Goal: Download file/media

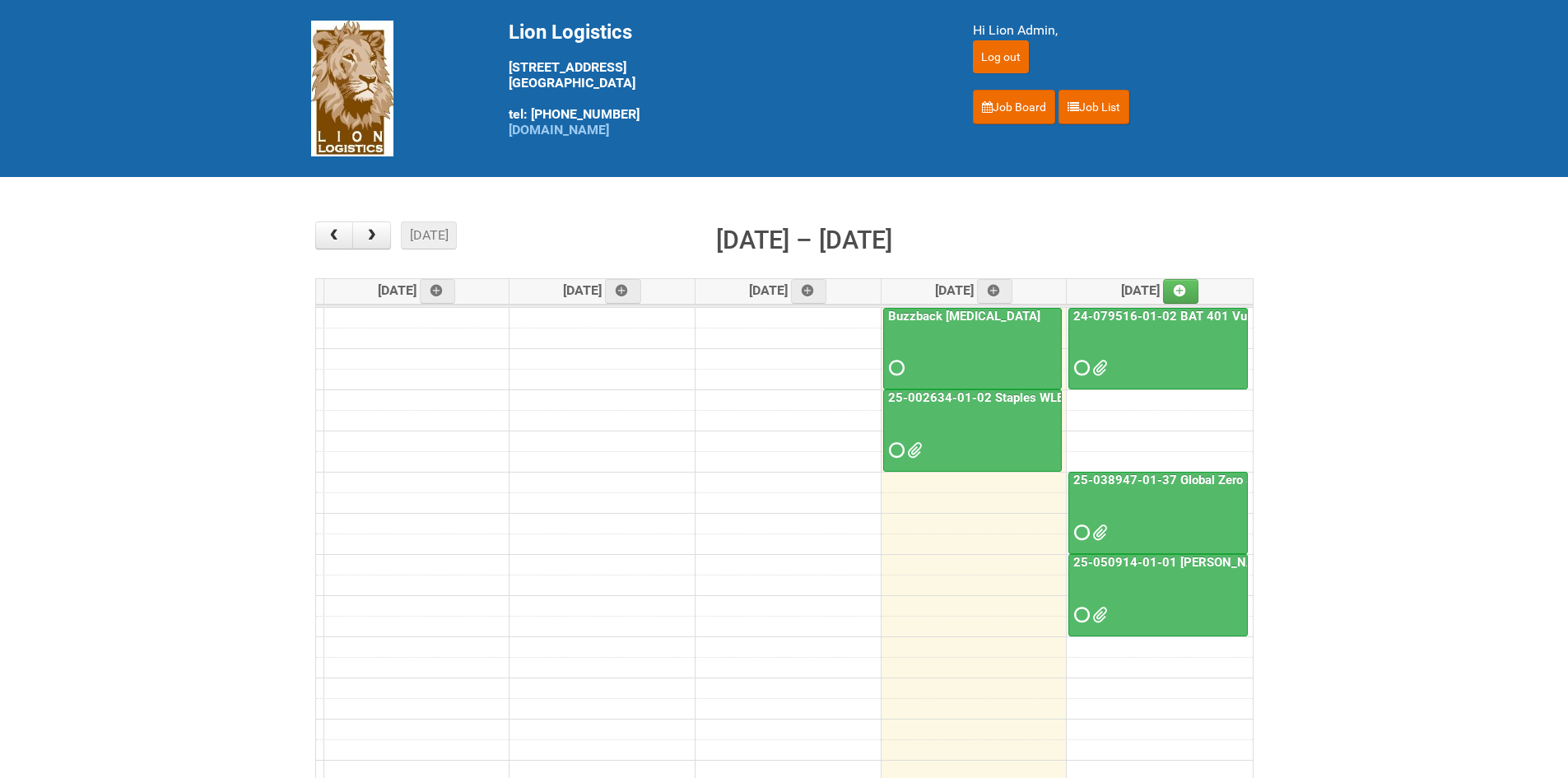
click at [764, 561] on link "25-050914-01-01 Baxter C&U" at bounding box center [1188, 561] width 236 height 15
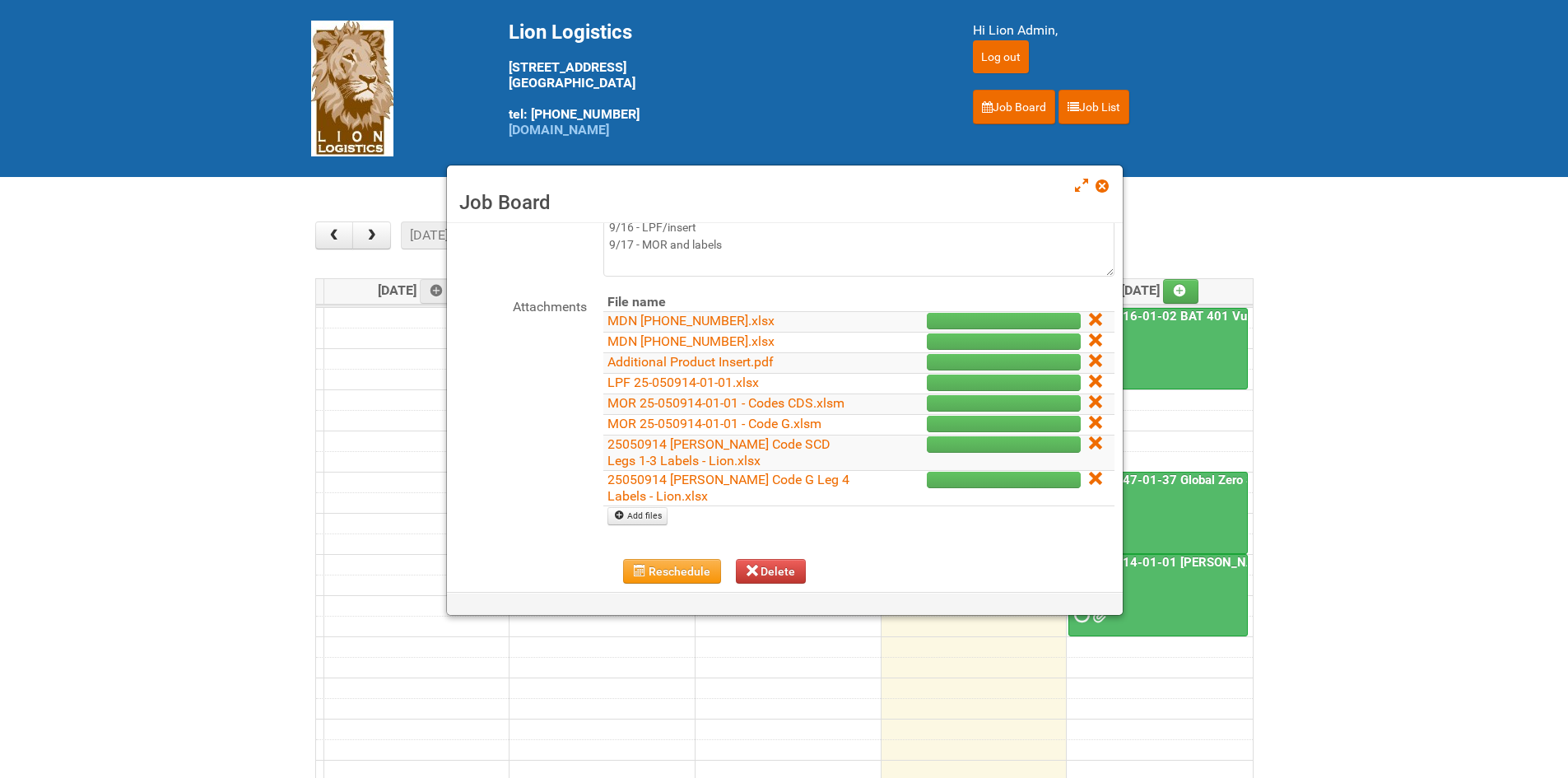
scroll to position [165, 0]
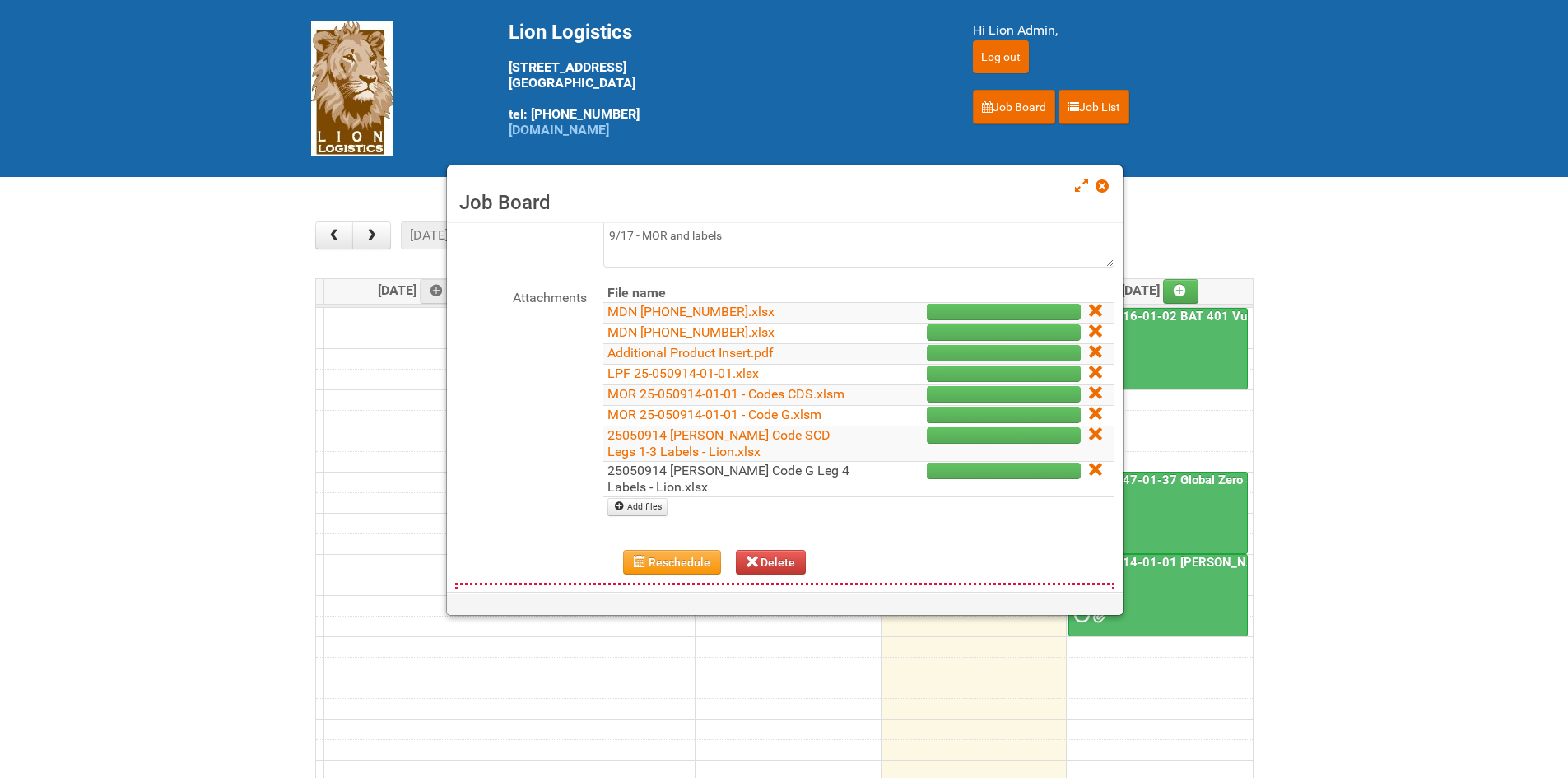
click at [764, 483] on link "25050914 Baxter Code G Leg 4 Labels - Lion.xlsx" at bounding box center [729, 479] width 242 height 32
drag, startPoint x: 1102, startPoint y: 184, endPoint x: 1112, endPoint y: 183, distance: 10.0
click at [764, 184] on span at bounding box center [1102, 186] width 12 height 12
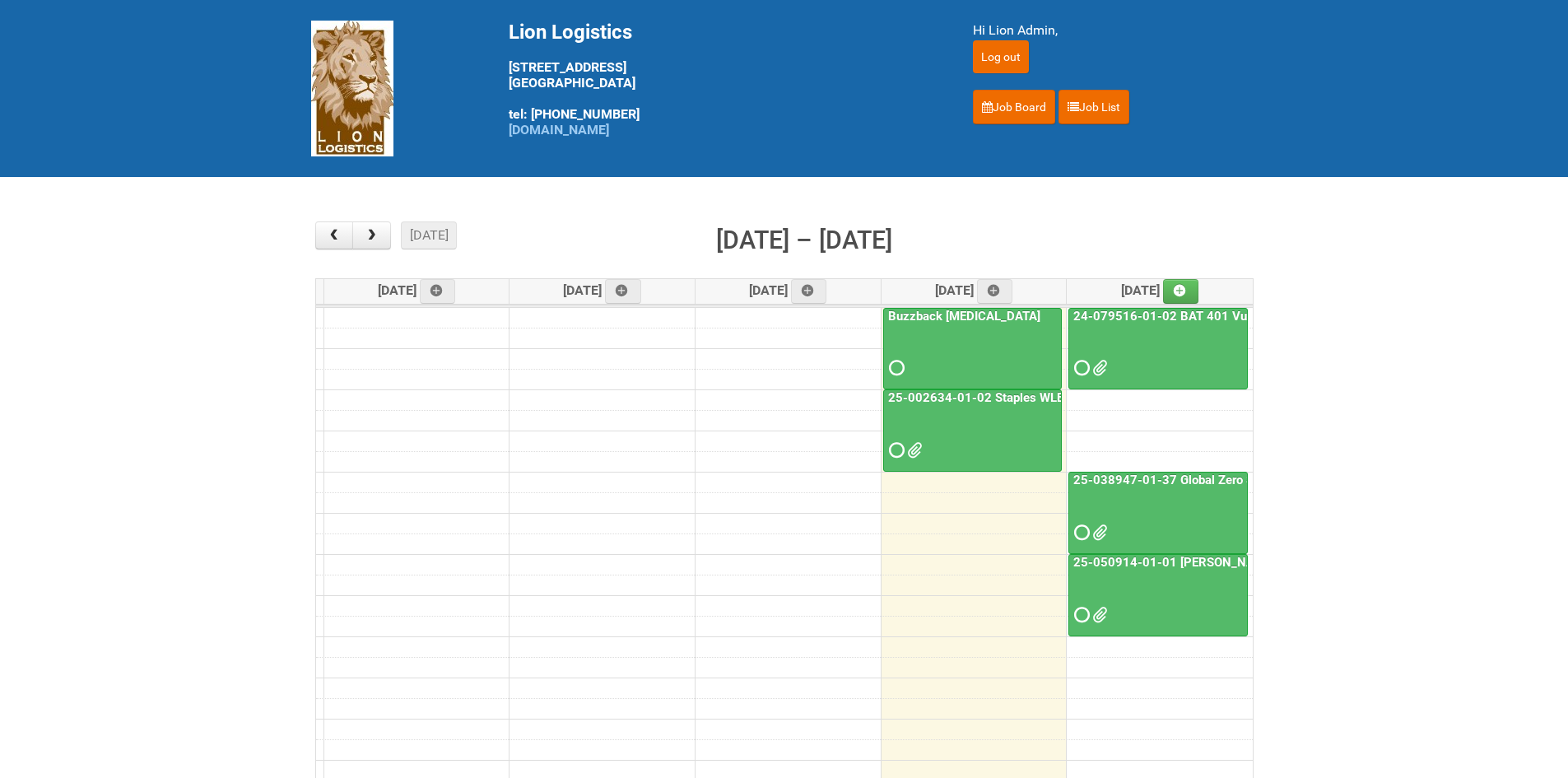
click at [764, 556] on link "25-050914-01-01 [PERSON_NAME] C&U" at bounding box center [1188, 561] width 236 height 15
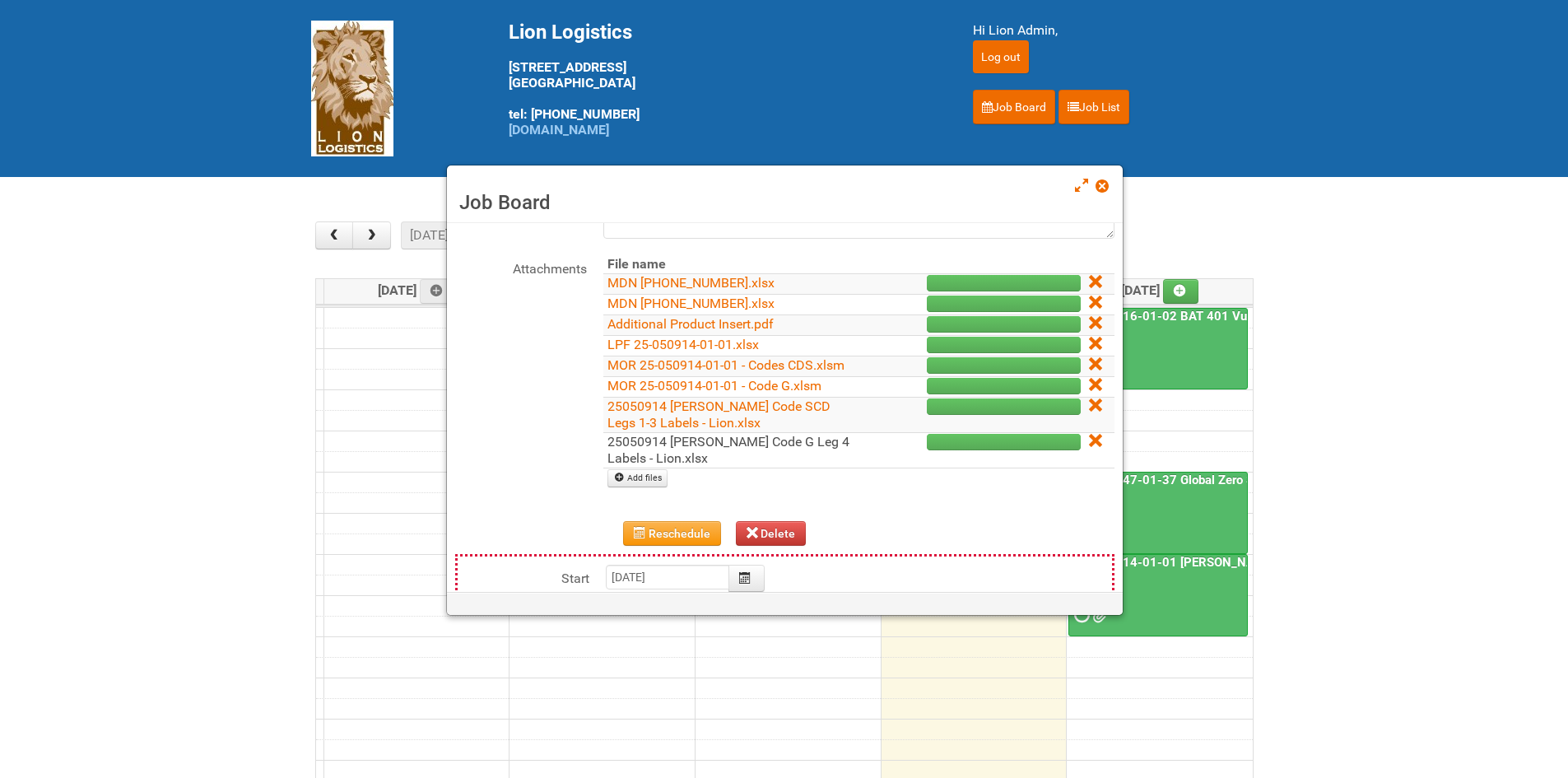
scroll to position [165, 0]
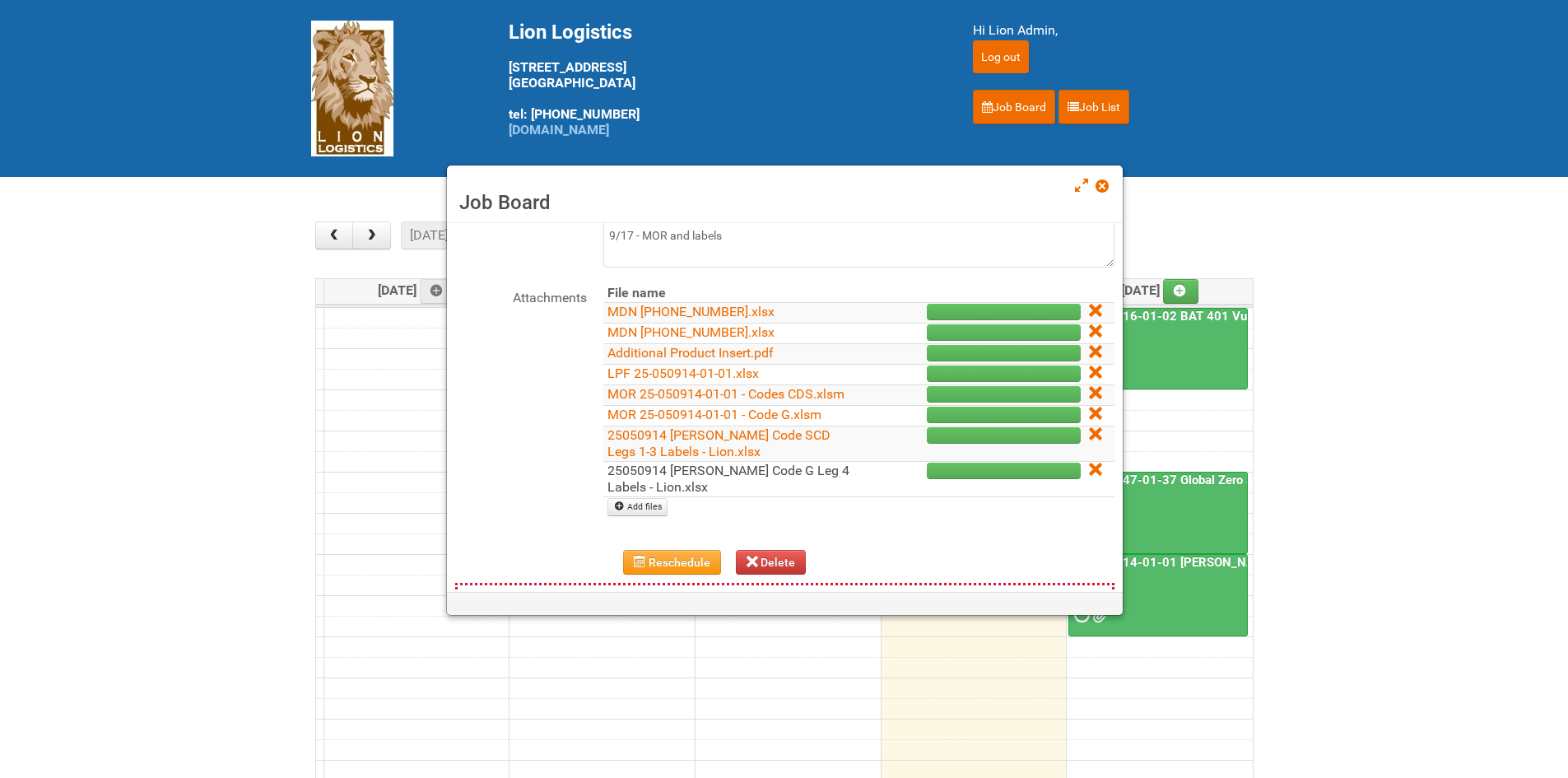
click at [764, 478] on link "25050914 Baxter Code G Leg 4 Labels - Lion.xlsx" at bounding box center [729, 479] width 242 height 32
click at [764, 188] on span at bounding box center [1102, 186] width 12 height 12
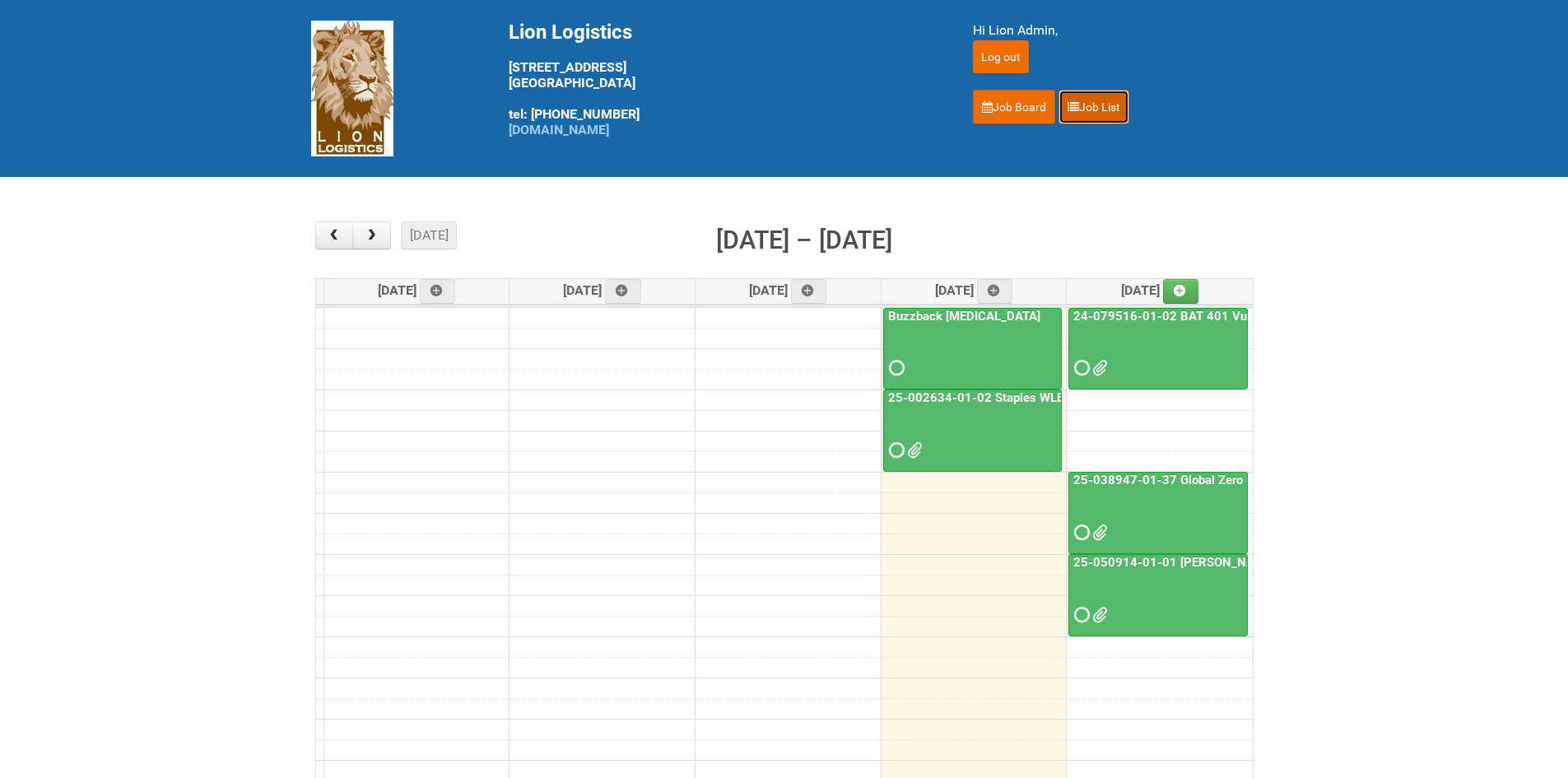
click at [764, 119] on link "Job List" at bounding box center [1094, 107] width 71 height 35
click at [764, 560] on link "25-050914-01-01 [PERSON_NAME] C&U" at bounding box center [1188, 561] width 236 height 15
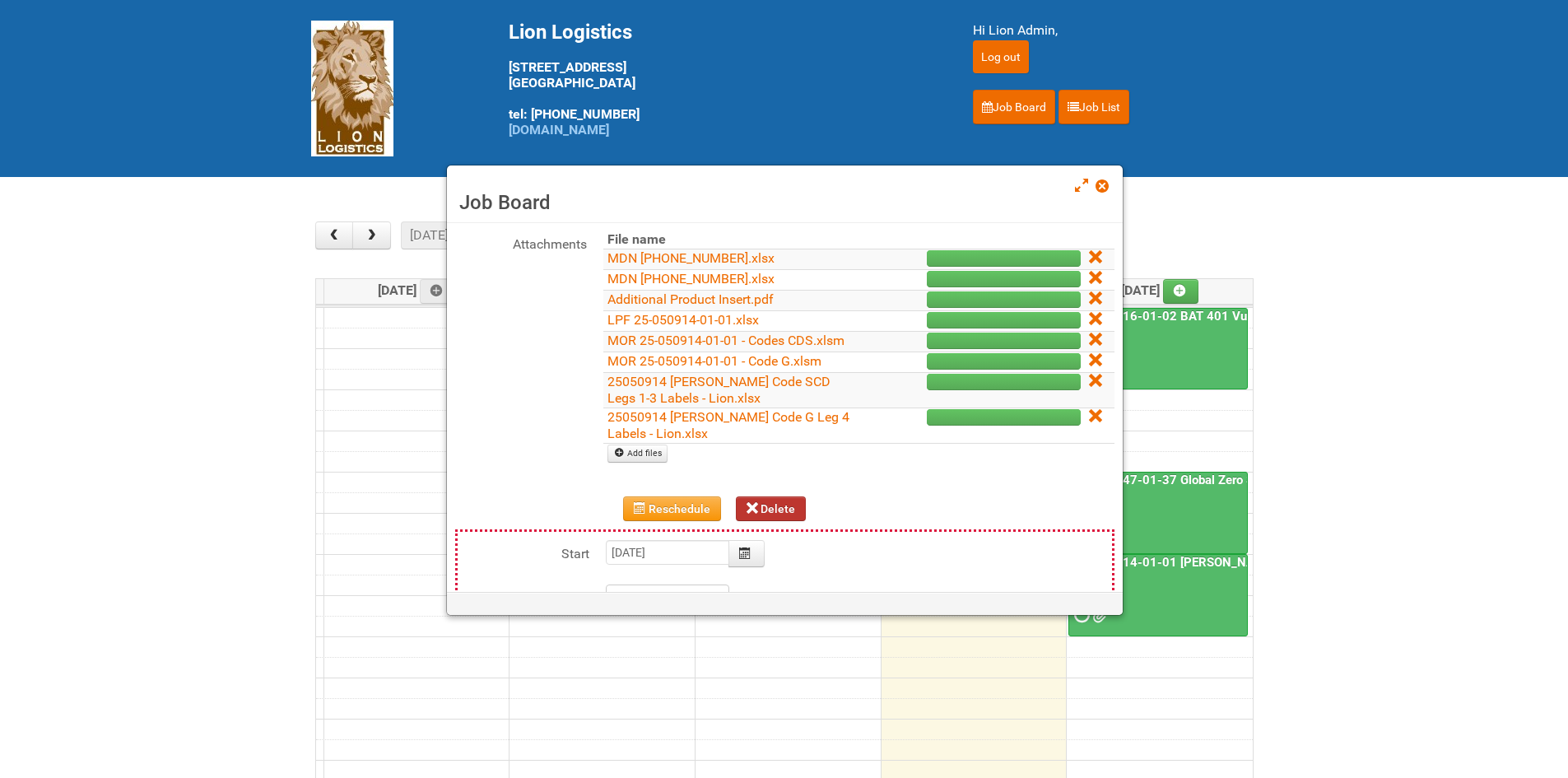
scroll to position [247, 0]
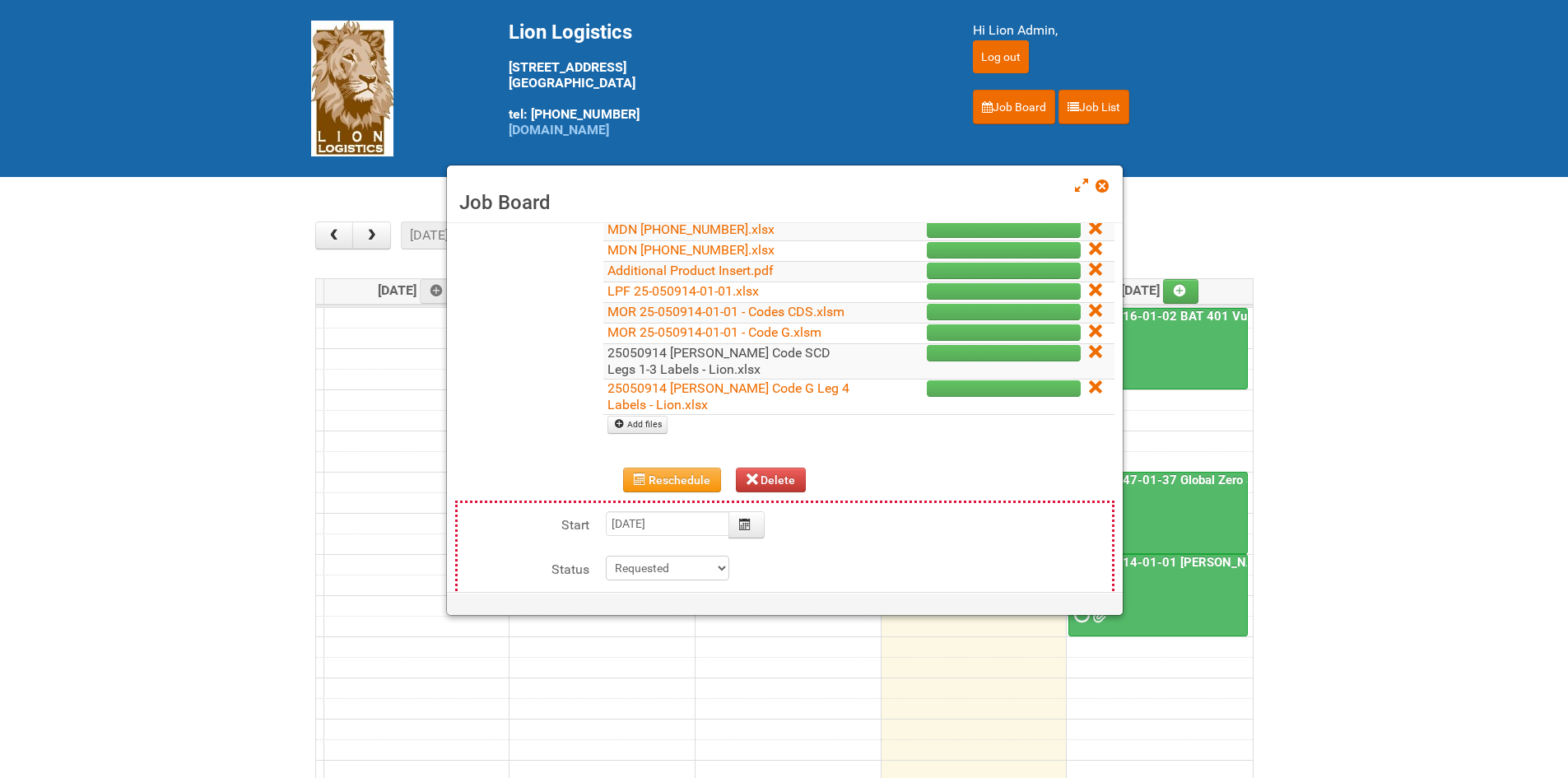
click at [764, 372] on link "25050914 Baxter Code SCD Legs 1-3 Labels - Lion.xlsx" at bounding box center [719, 361] width 224 height 32
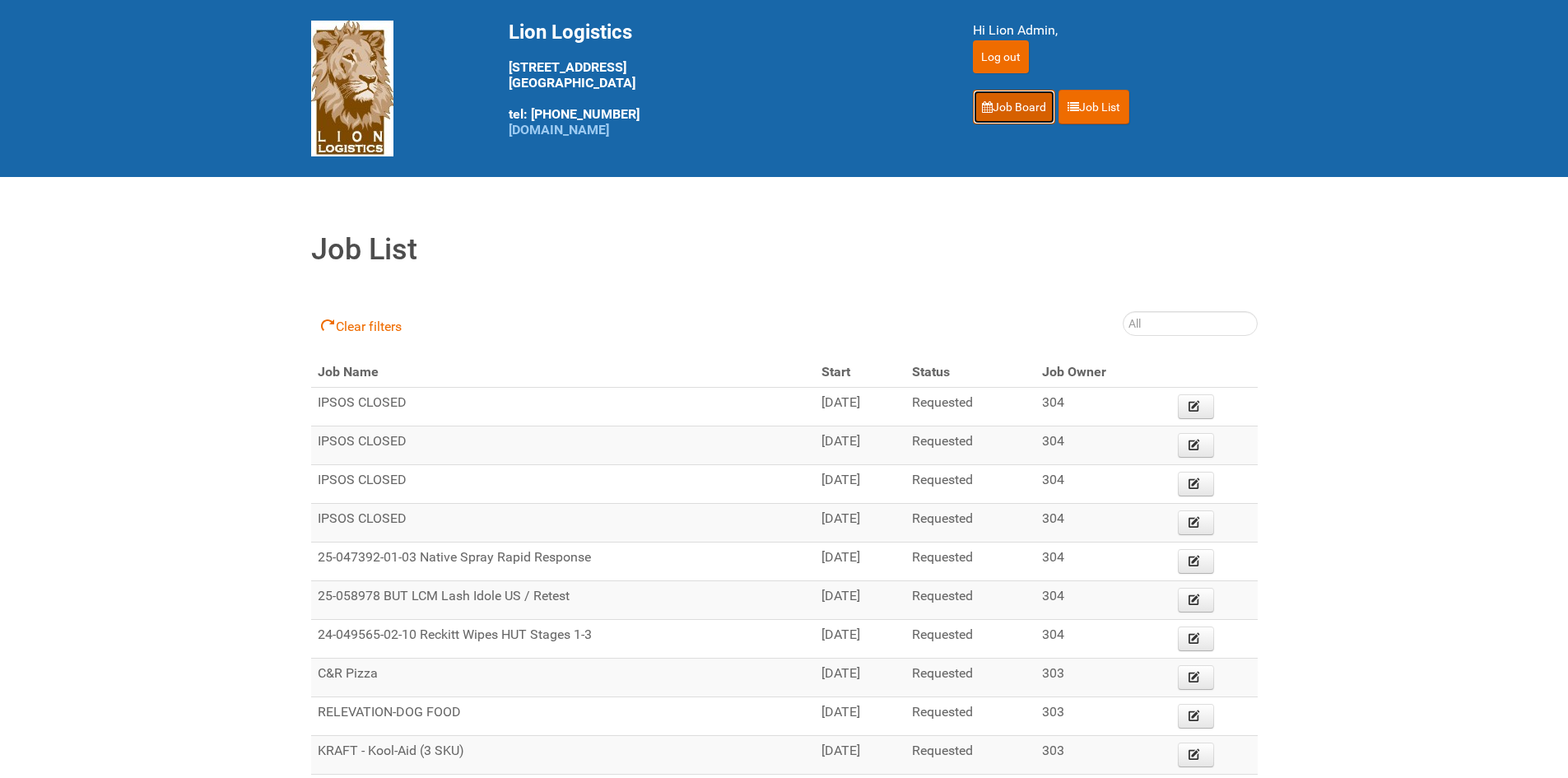
click at [1011, 117] on link "Job Board" at bounding box center [1014, 107] width 83 height 35
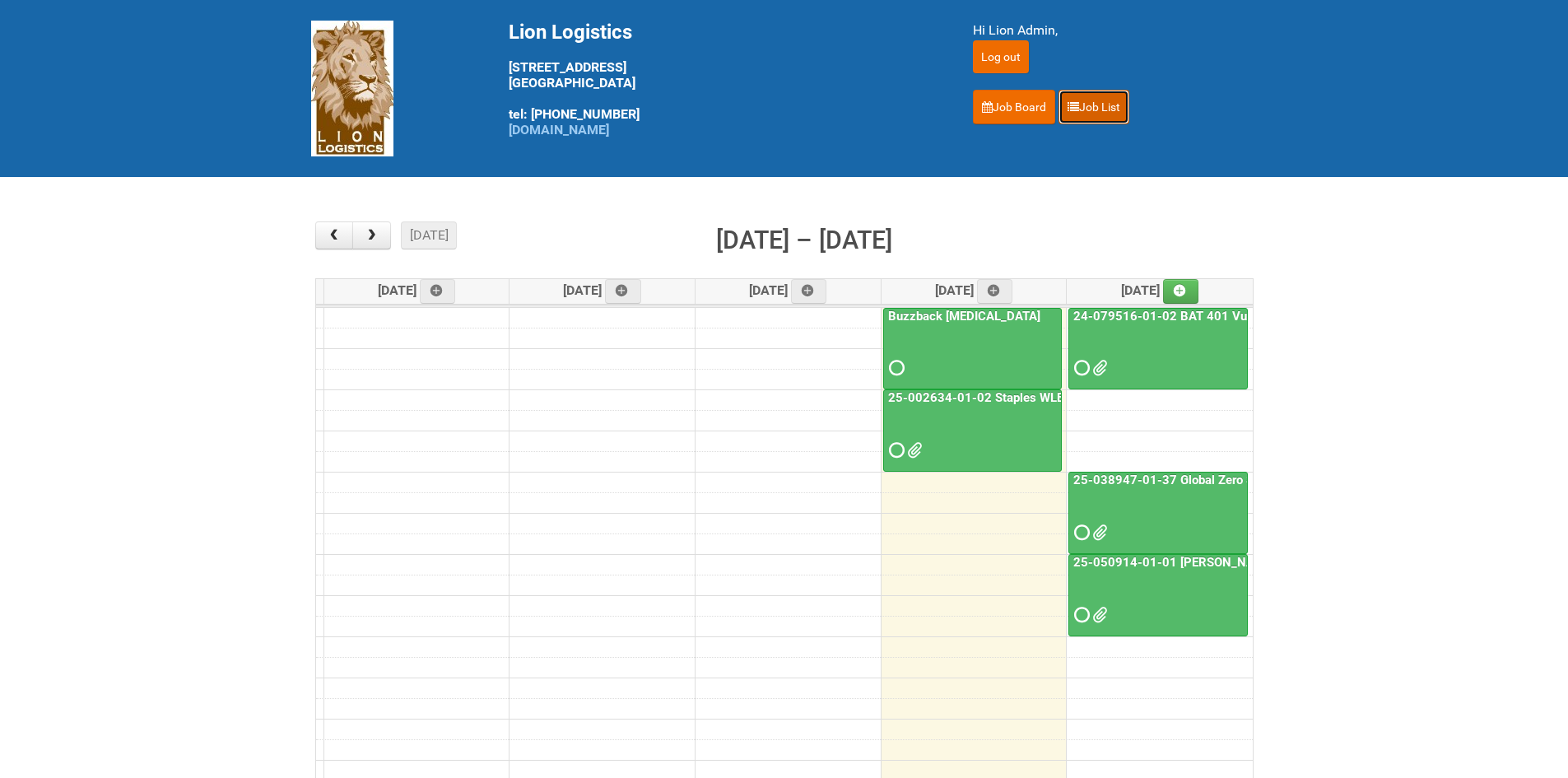
click at [1106, 113] on link "Job List" at bounding box center [1094, 107] width 71 height 35
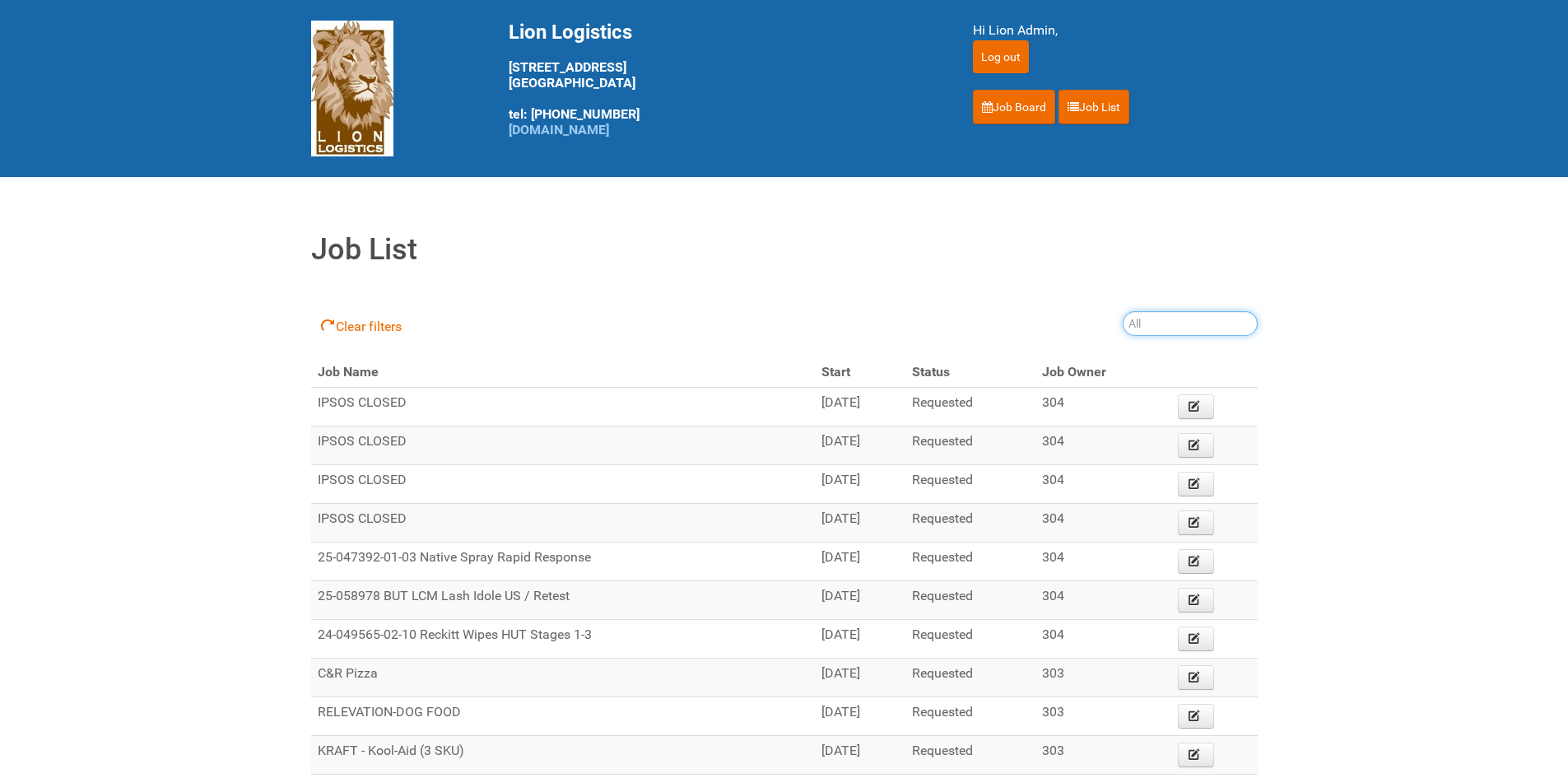
click at [1160, 322] on input "search" at bounding box center [1190, 323] width 135 height 25
click at [1141, 327] on input "search" at bounding box center [1190, 323] width 135 height 25
type input "25-039404"
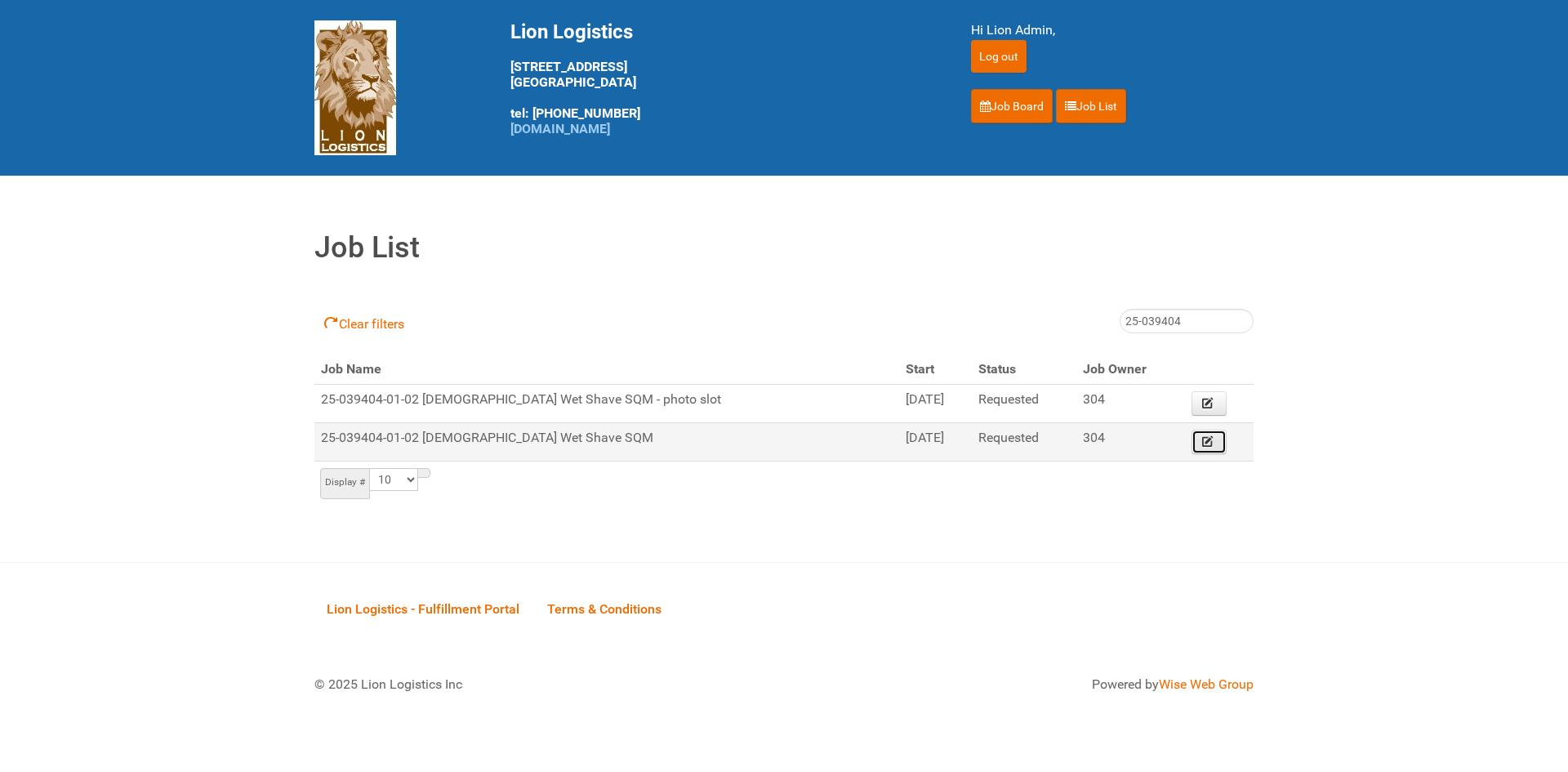
click at [1202, 444] on icon at bounding box center [1208, 441] width 12 height 12
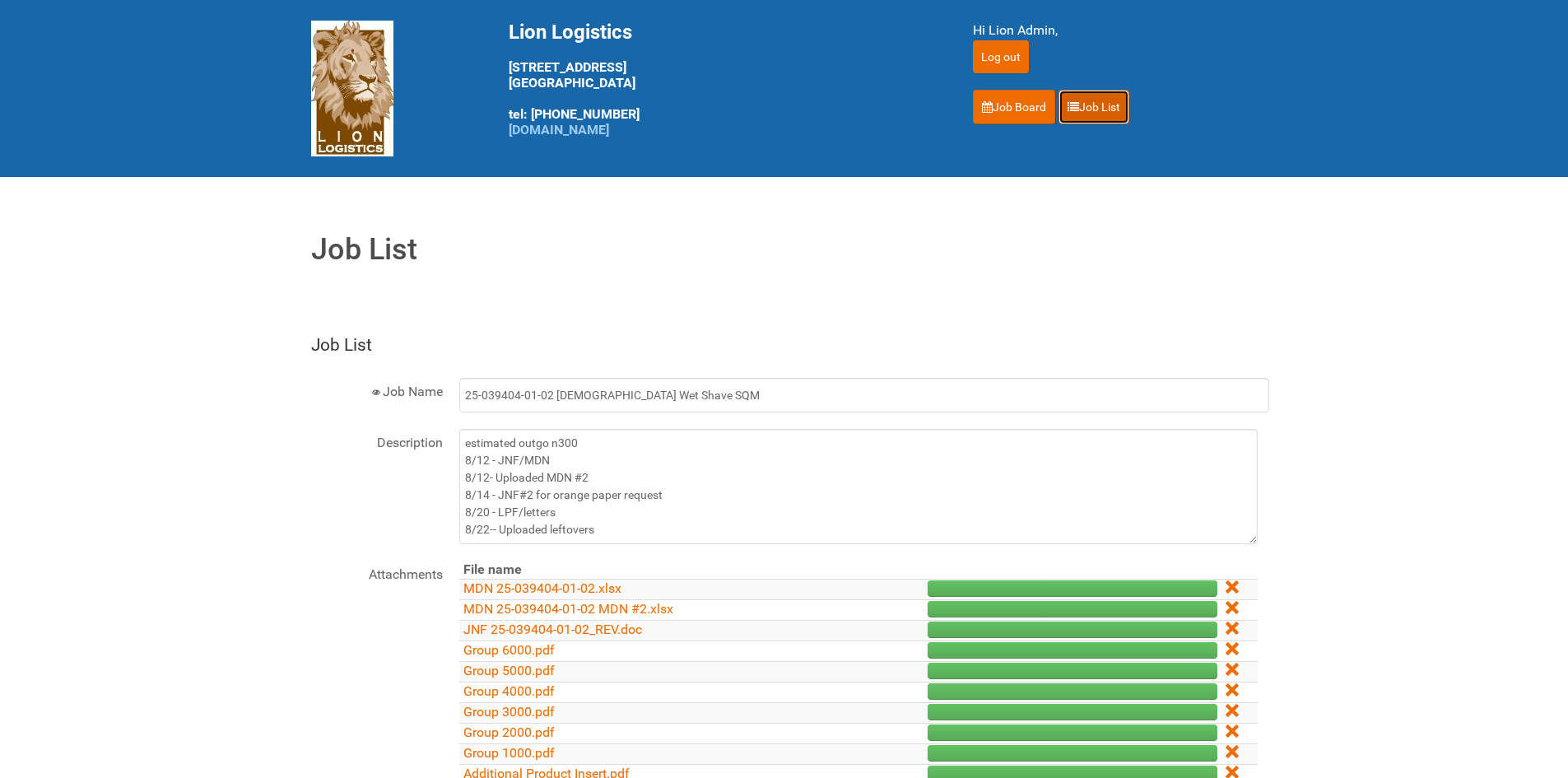
click at [1079, 110] on link "Job List" at bounding box center [1094, 107] width 71 height 35
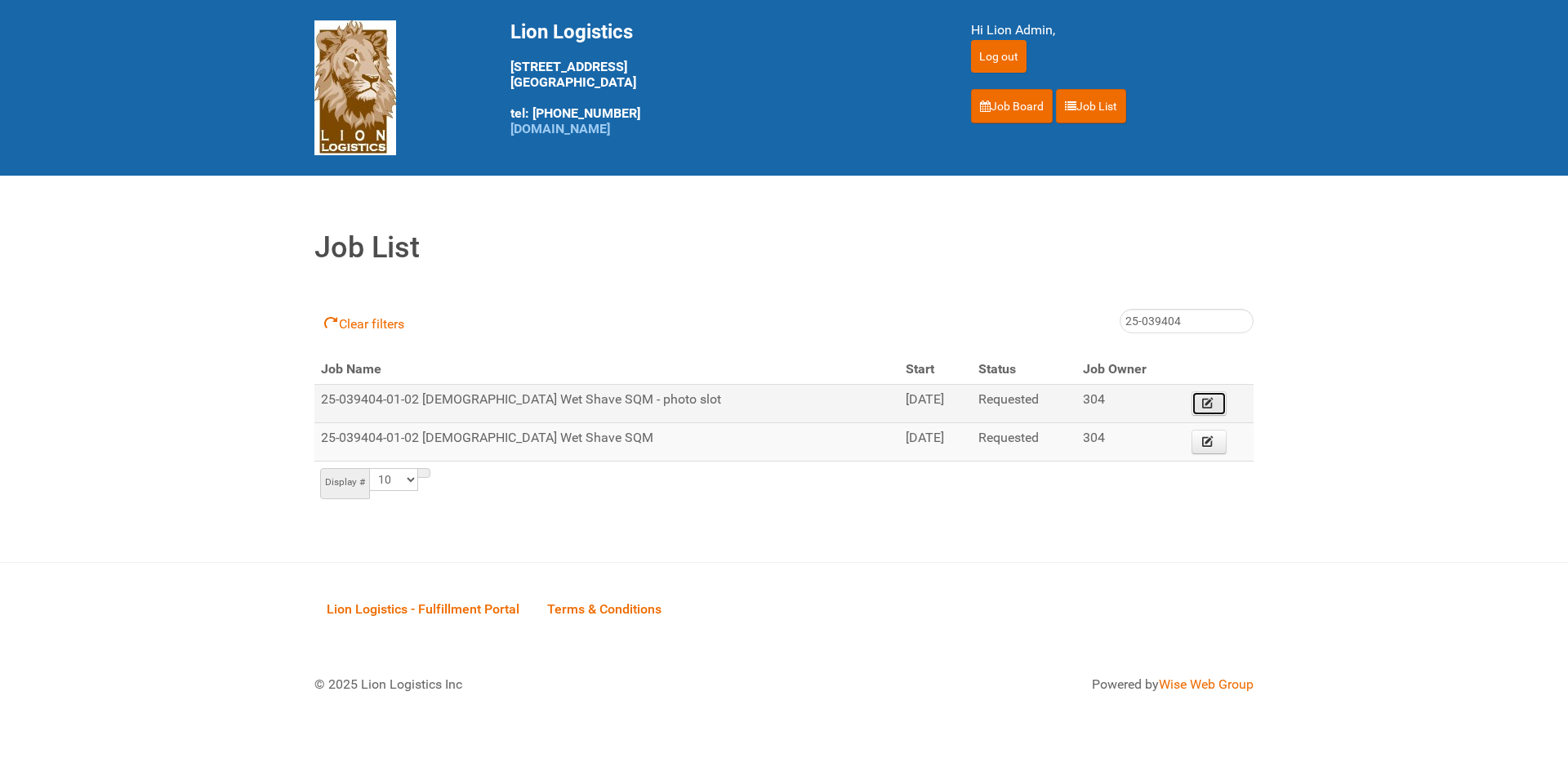
click at [1196, 394] on link "Edit" at bounding box center [1209, 403] width 36 height 25
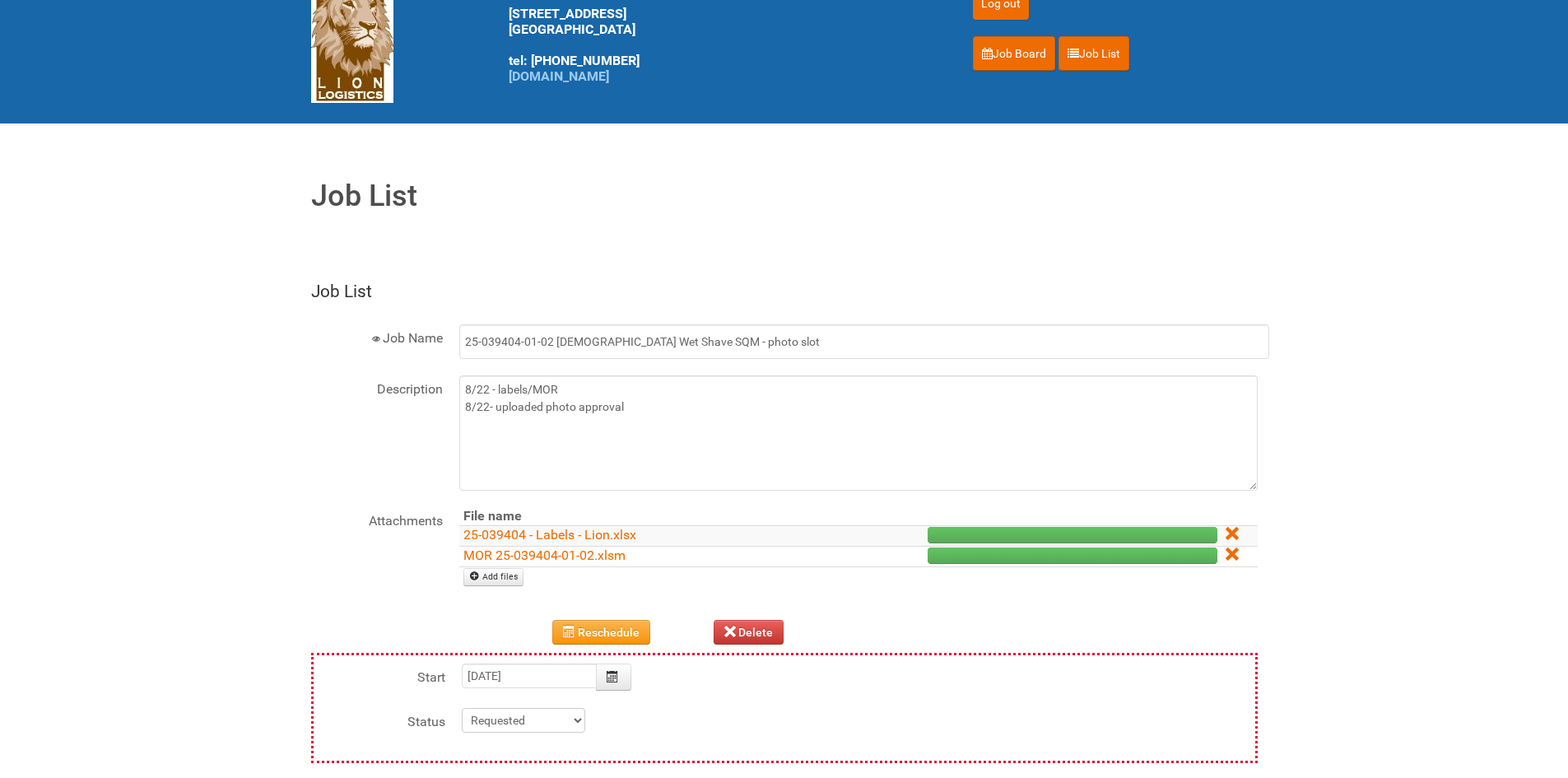
scroll to position [83, 0]
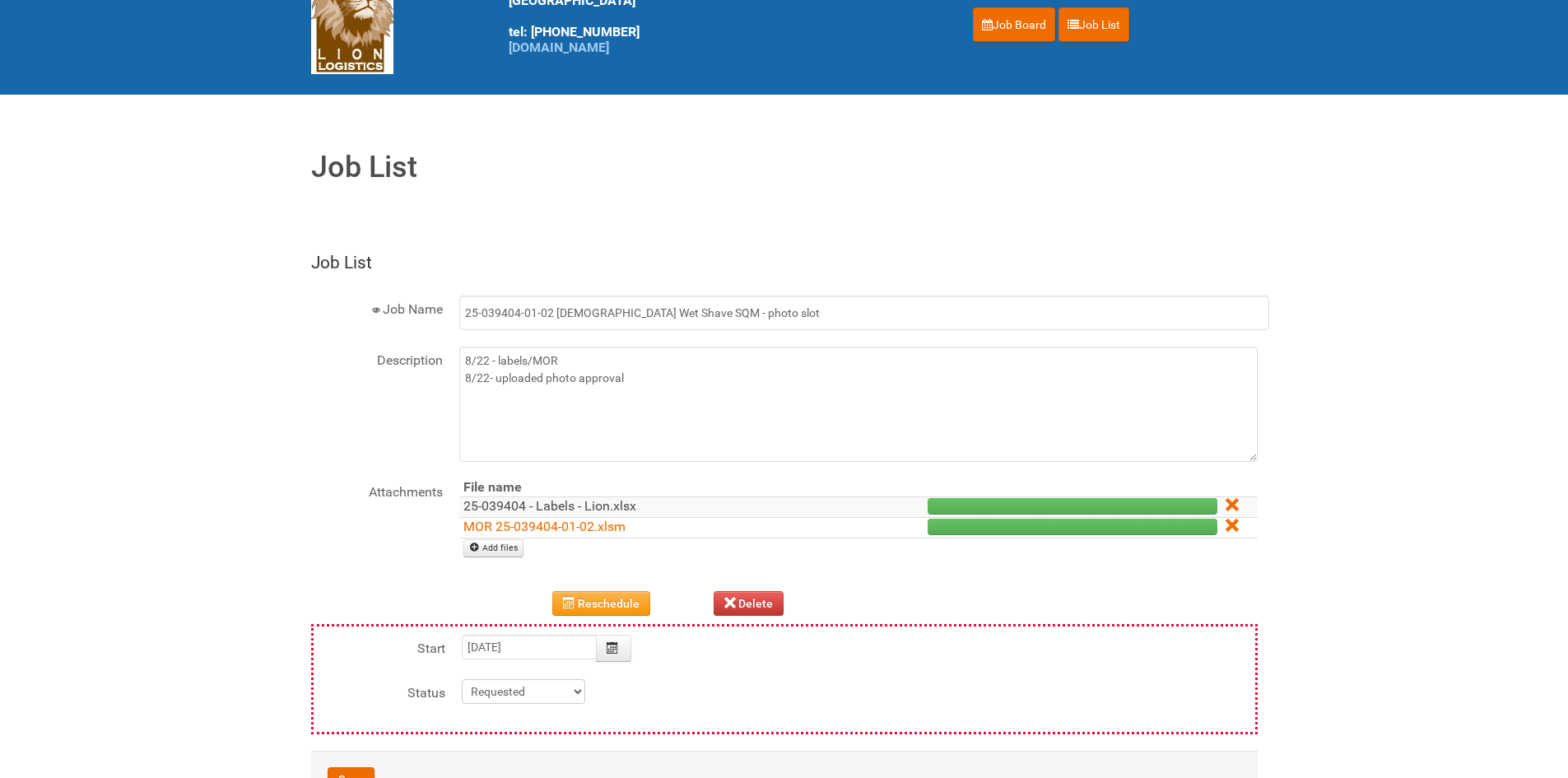
click at [527, 506] on link "25-039404 - Labels - Lion.xlsx" at bounding box center [549, 506] width 173 height 15
